Goal: Information Seeking & Learning: Check status

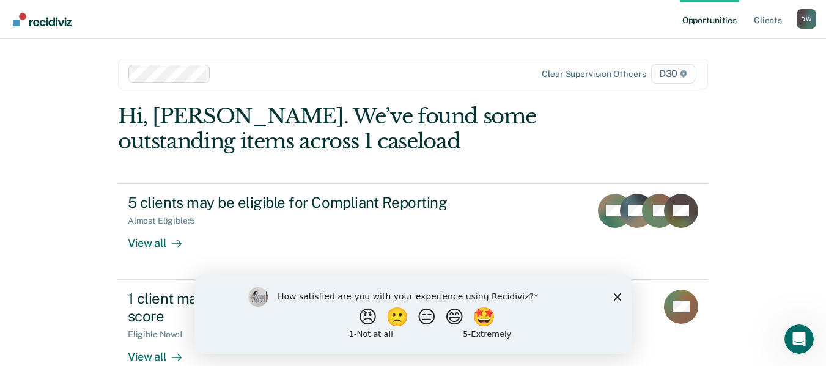
scroll to position [28, 0]
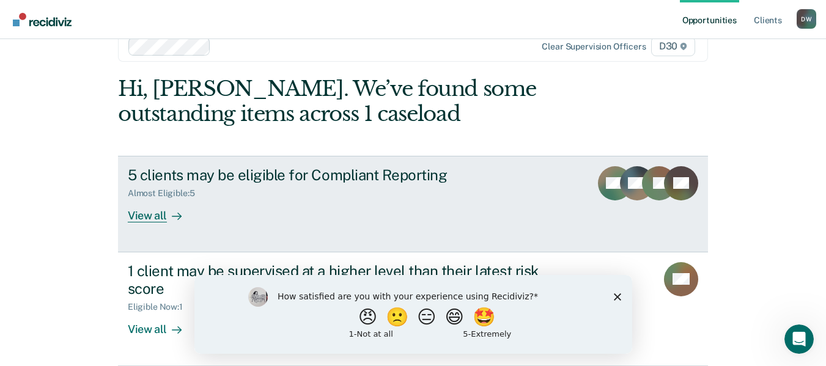
click at [158, 215] on div "View all" at bounding box center [162, 211] width 68 height 24
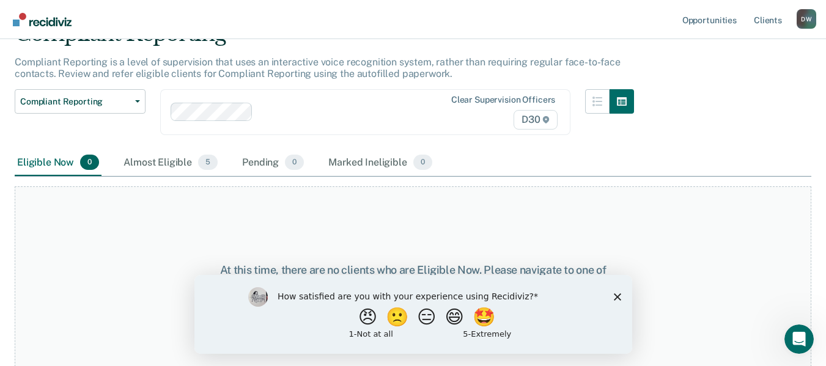
scroll to position [64, 0]
click at [615, 295] on polygon "Close survey" at bounding box center [616, 296] width 7 height 7
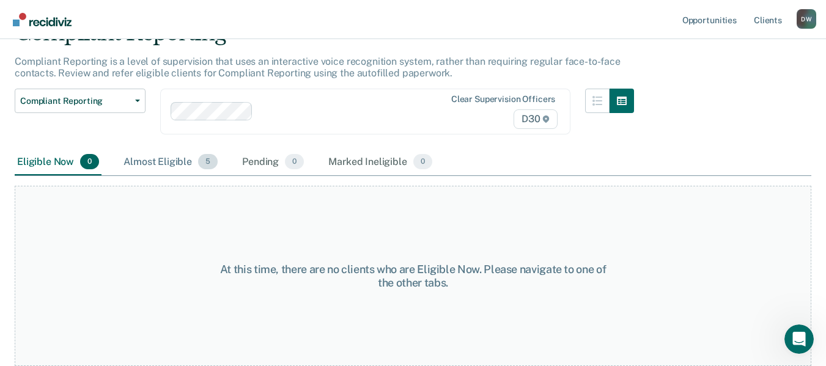
click at [185, 157] on div "Almost Eligible 5" at bounding box center [170, 162] width 99 height 27
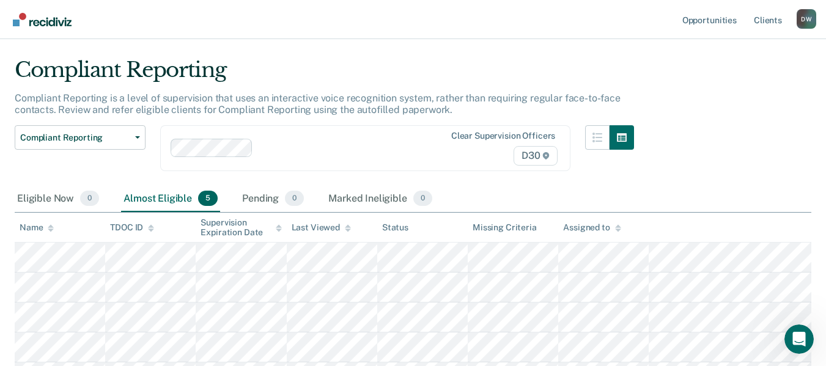
scroll to position [0, 0]
